Goal: Complete application form: Complete application form

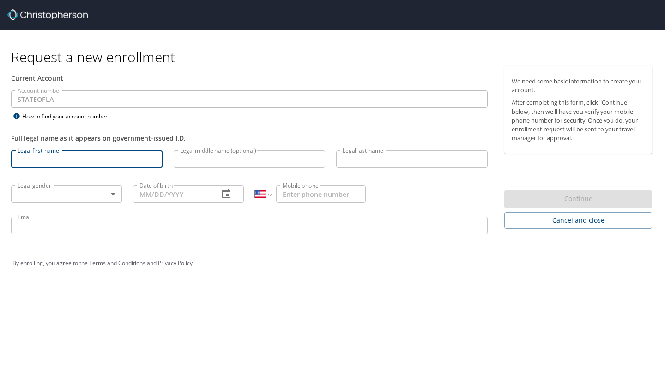
select select "US"
type input "Morgan"
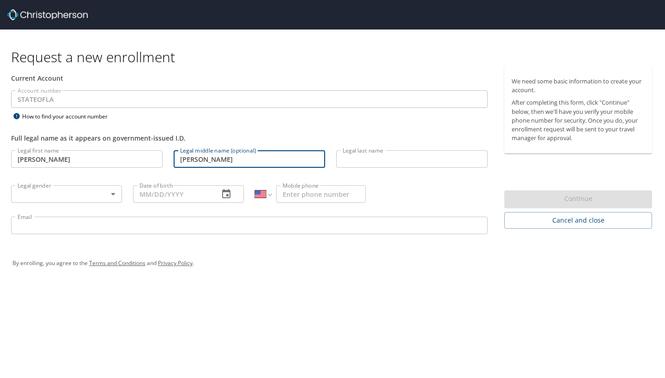
type input "Katherine"
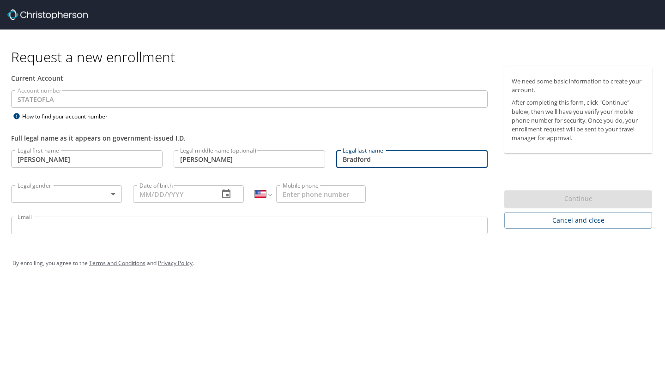
type input "Bradford"
click at [102, 198] on body "Request a new enrollment Current Account Account number STATEOFLA Account numbe…" at bounding box center [332, 189] width 665 height 378
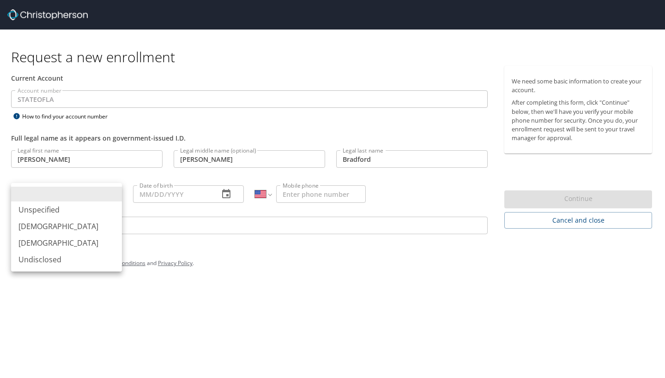
click at [84, 240] on li "Female" at bounding box center [66, 243] width 111 height 17
type input "Female"
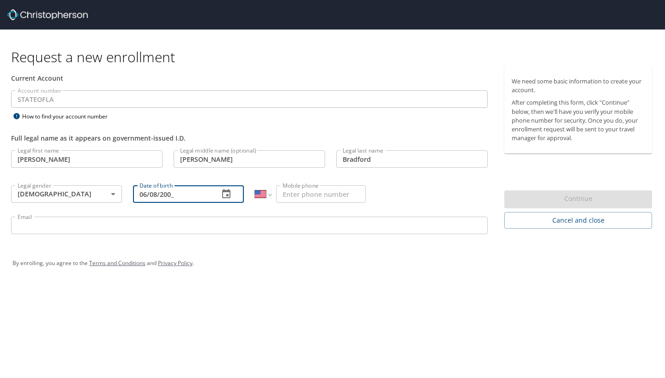
type input "06/08/2001"
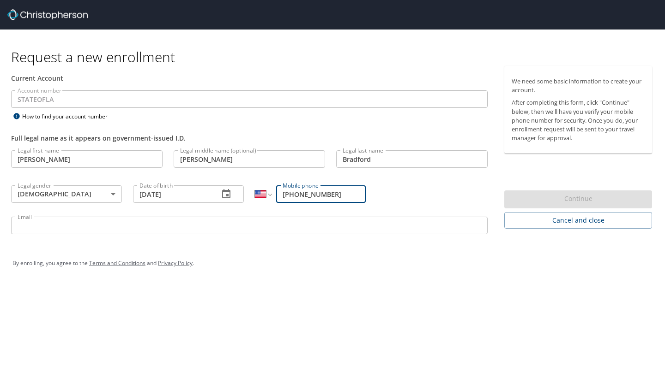
type input "(318) 617-9443"
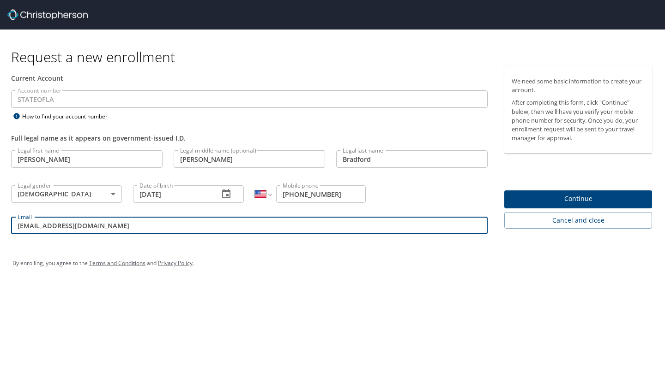
type input "mkb001@lsuhs.edu"
click at [581, 202] on span "Continue" at bounding box center [577, 199] width 133 height 12
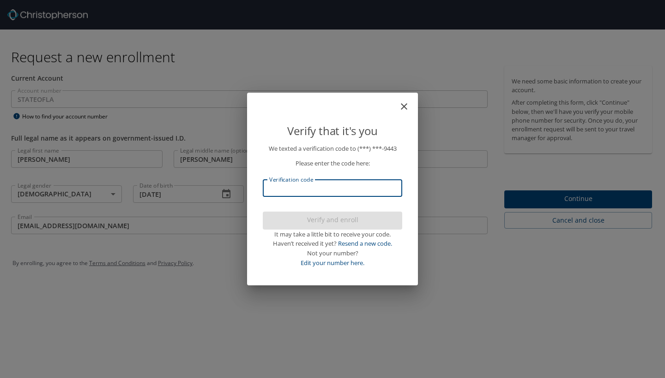
click at [342, 187] on input "Verification code" at bounding box center [332, 189] width 139 height 18
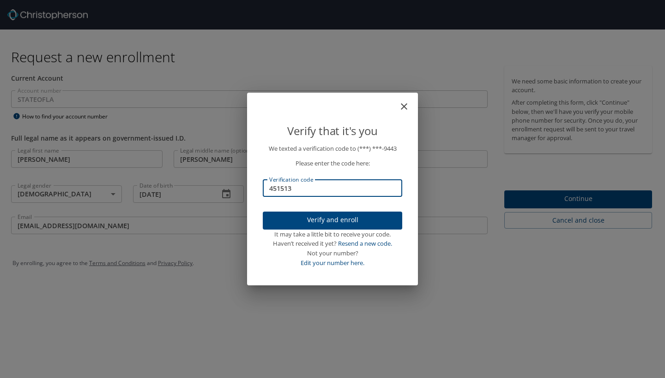
type input "451513"
click at [368, 219] on span "Verify and enroll" at bounding box center [332, 221] width 125 height 12
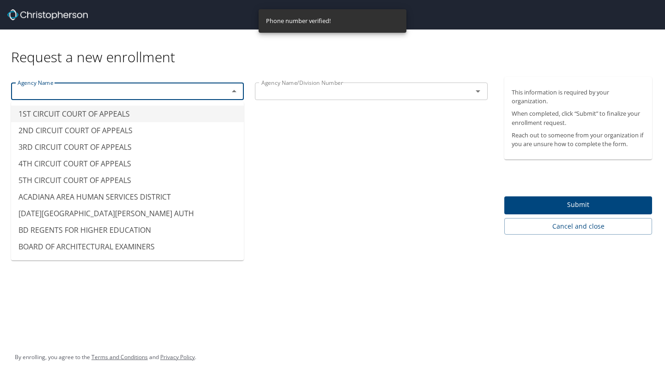
click at [122, 90] on input "text" at bounding box center [114, 91] width 200 height 12
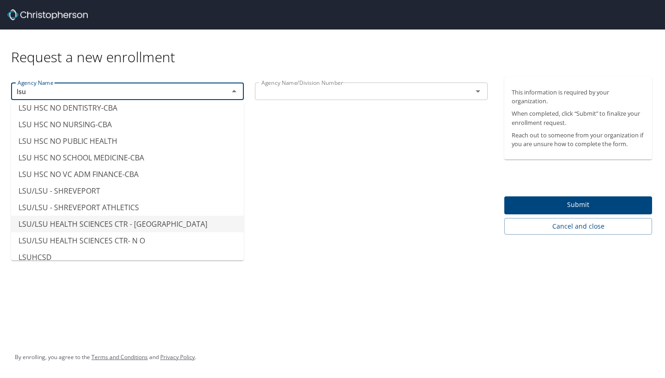
scroll to position [44, 0]
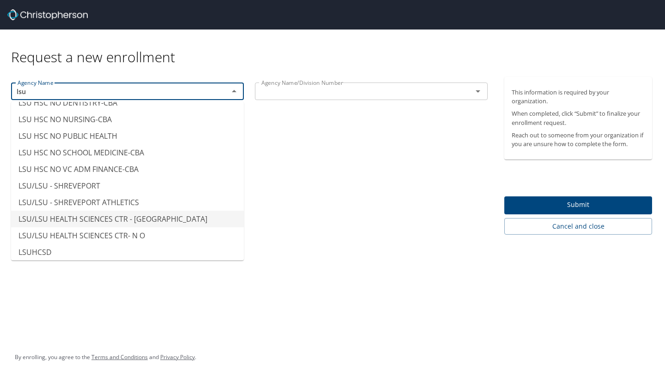
click at [134, 221] on li "LSU/LSU HEALTH SCIENCES CTR - SHREVEPORT" at bounding box center [127, 219] width 233 height 17
type input "LSU/LSU HEALTH SCIENCES CTR - SHREVEPORT"
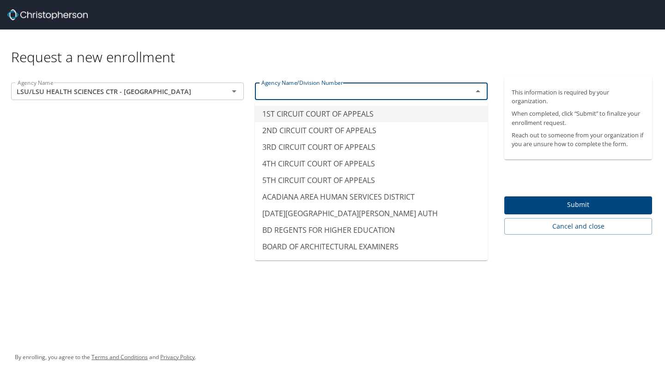
click at [308, 91] on input "text" at bounding box center [358, 91] width 200 height 12
type input "1ST CIRCUIT COURT OF APPEALS"
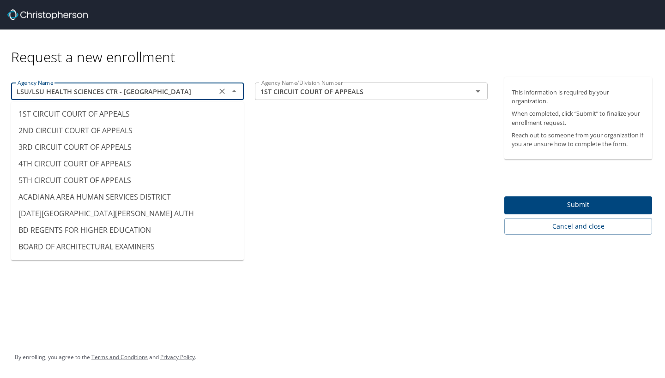
click at [178, 94] on input "LSU/LSU HEALTH SCIENCES CTR - SHREVEPORT" at bounding box center [114, 91] width 200 height 12
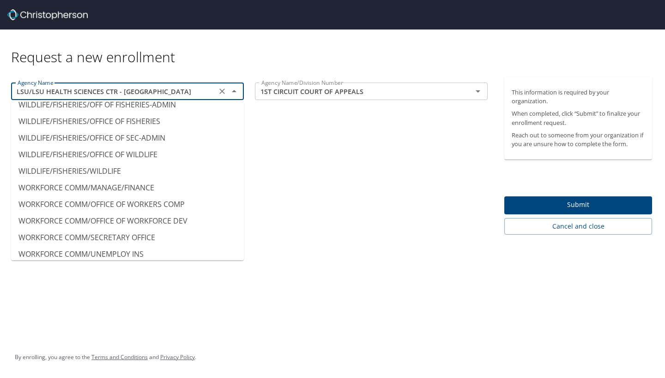
scroll to position [0, 0]
type input "WORKFORCE COMM/UNEMPLOY INS"
click at [290, 95] on input "1ST CIRCUIT COURT OF APPEALS" at bounding box center [358, 91] width 200 height 12
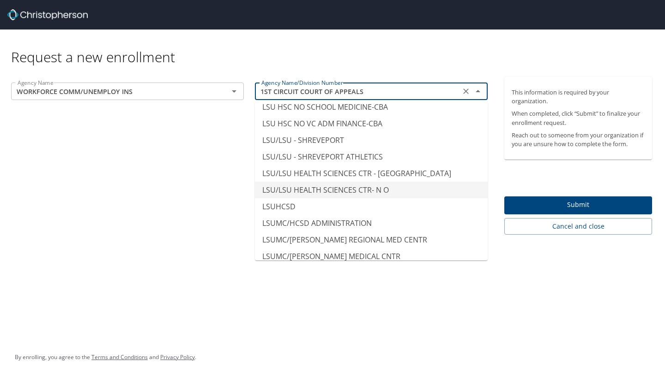
scroll to position [4568, 0]
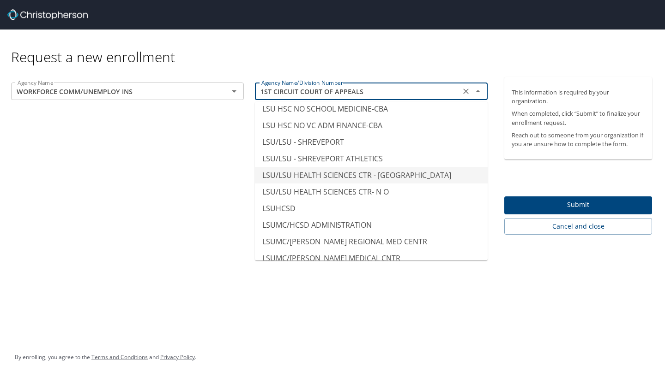
click at [404, 167] on li "LSU/LSU HEALTH SCIENCES CTR - SHREVEPORT" at bounding box center [371, 175] width 233 height 17
type input "LSU/LSU HEALTH SCIENCES CTR - SHREVEPORT"
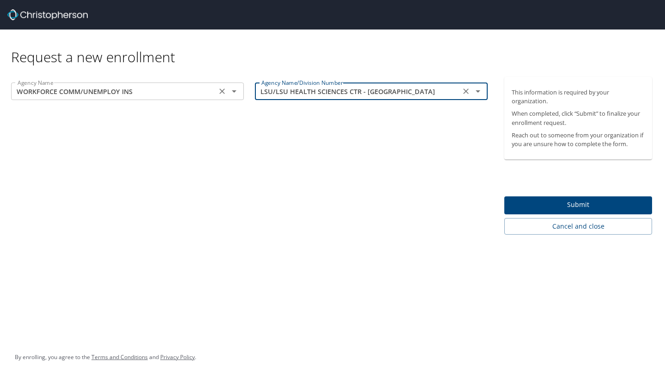
click at [75, 93] on input "WORKFORCE COMM/UNEMPLOY INS" at bounding box center [114, 91] width 200 height 12
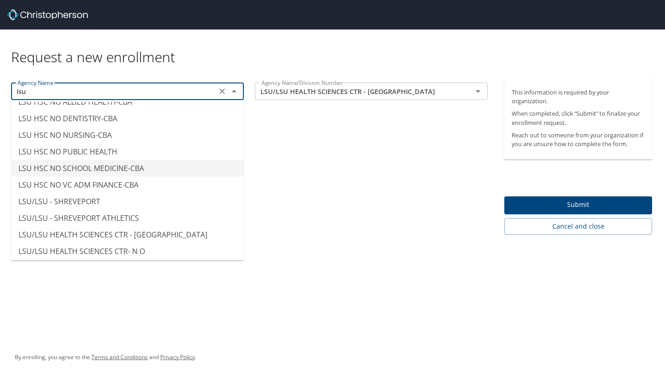
scroll to position [36, 0]
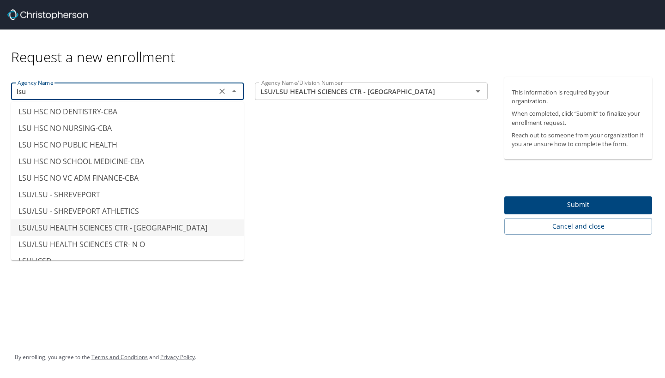
click at [131, 227] on li "LSU/LSU HEALTH SCIENCES CTR - SHREVEPORT" at bounding box center [127, 228] width 233 height 17
type input "LSU/LSU HEALTH SCIENCES CTR - SHREVEPORT"
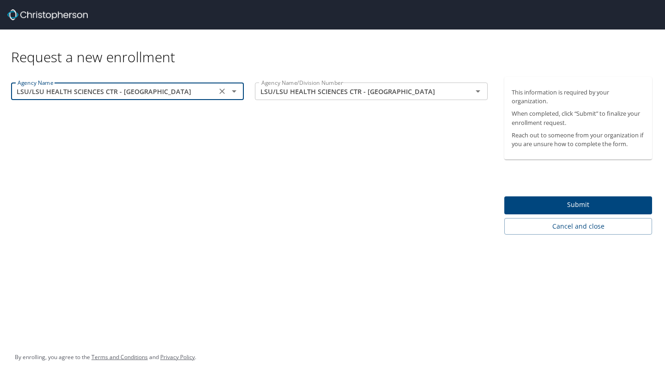
click at [368, 189] on div "Agency Name LSU/LSU HEALTH SCIENCES CTR - SHREVEPORT Agency Name Agency Name/Di…" at bounding box center [249, 156] width 498 height 158
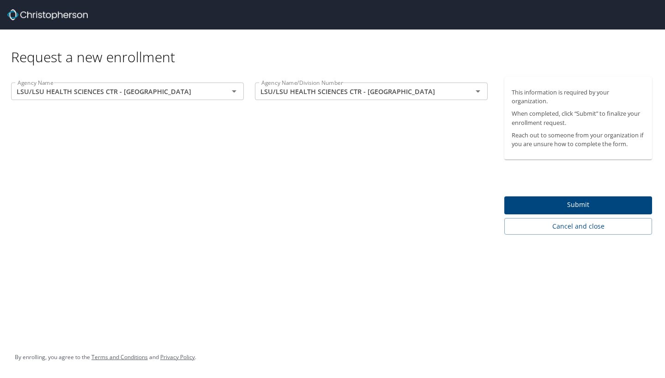
click at [572, 205] on span "Submit" at bounding box center [577, 205] width 133 height 12
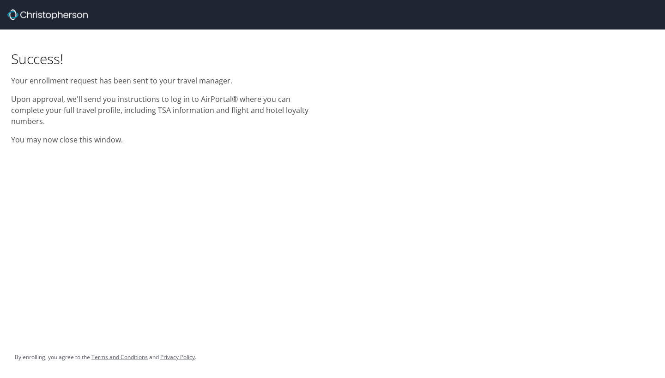
scroll to position [0, 0]
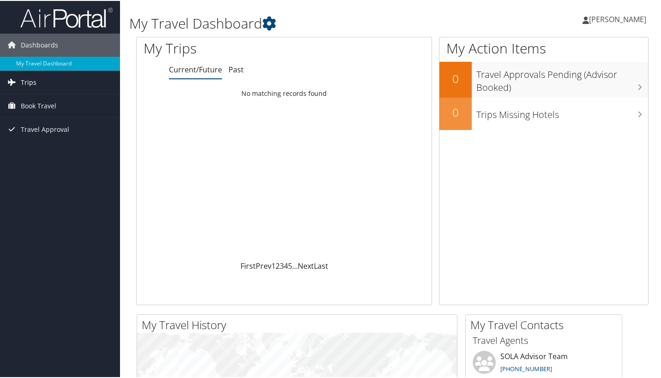
click at [61, 80] on link "Trips" at bounding box center [60, 81] width 120 height 23
click at [55, 146] on span "Book Travel" at bounding box center [39, 146] width 36 height 23
